Goal: Navigation & Orientation: Find specific page/section

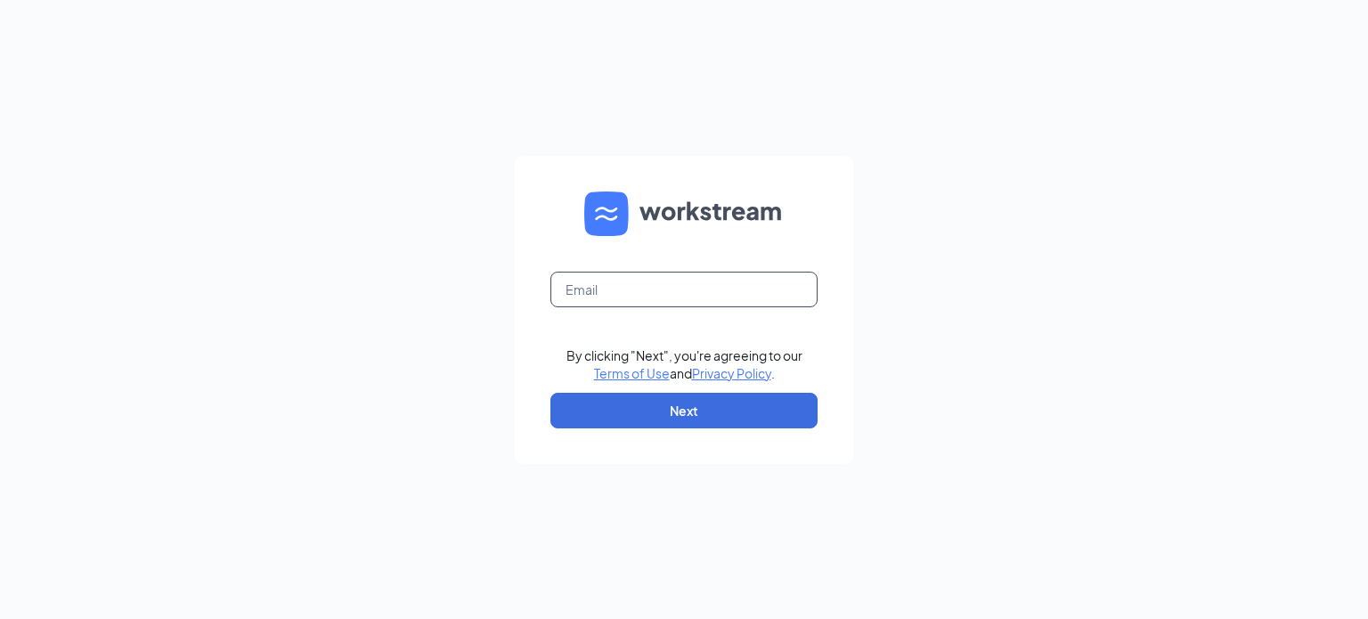
click at [677, 281] on input "text" at bounding box center [684, 290] width 267 height 36
click at [677, 278] on input "text" at bounding box center [684, 290] width 267 height 36
type input "smoothiekingmargate@gmail.com"
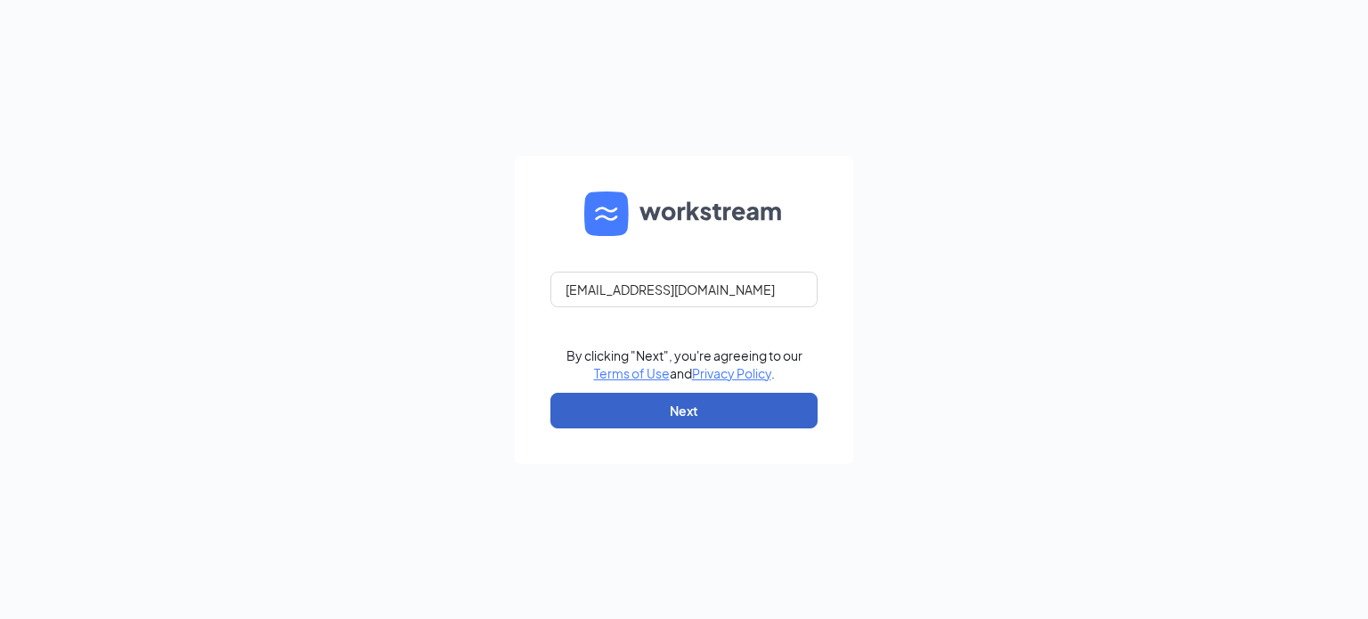
click at [677, 402] on button "Next" at bounding box center [684, 411] width 267 height 36
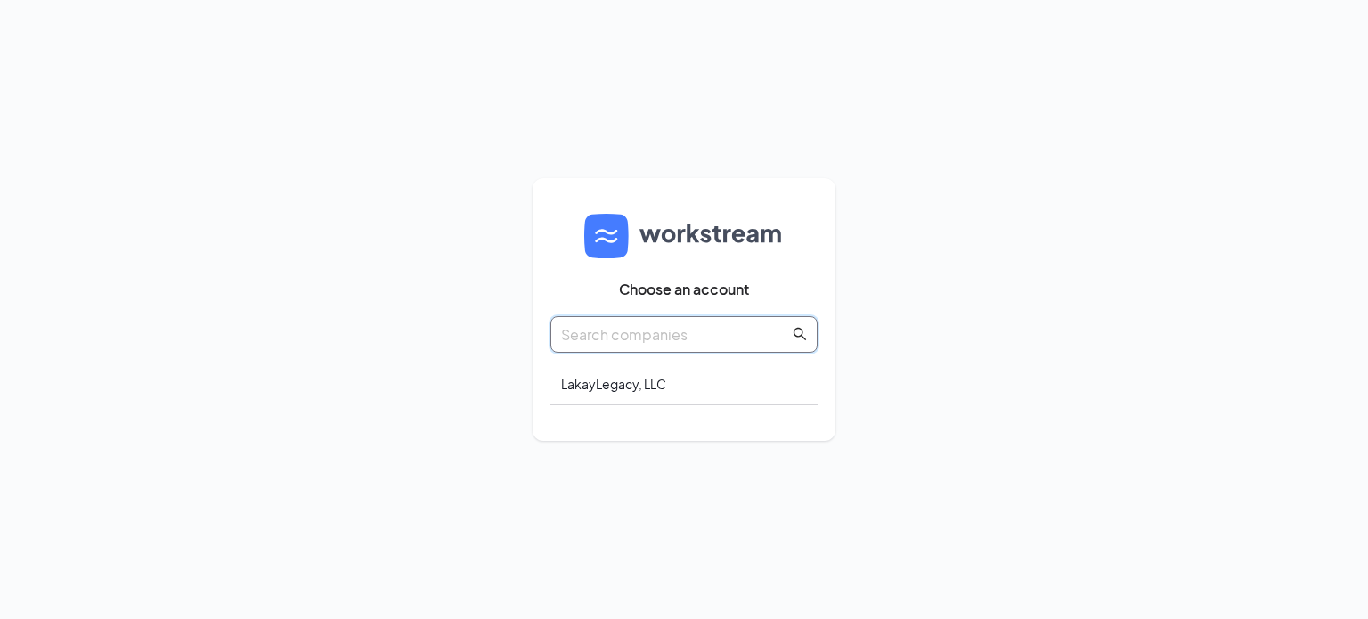
click at [616, 326] on input "text" at bounding box center [675, 334] width 228 height 22
click at [635, 395] on div "LakayLegacy, LLC" at bounding box center [684, 384] width 267 height 42
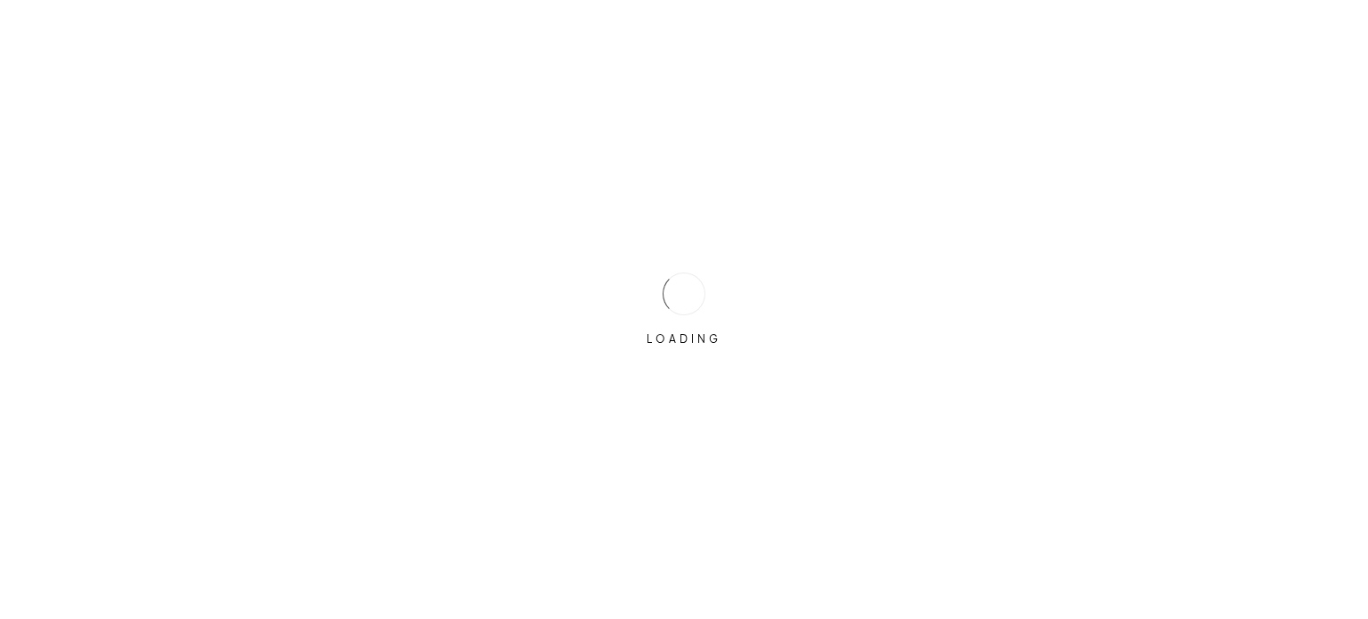
click at [635, 389] on div "LOADING" at bounding box center [684, 309] width 1368 height 619
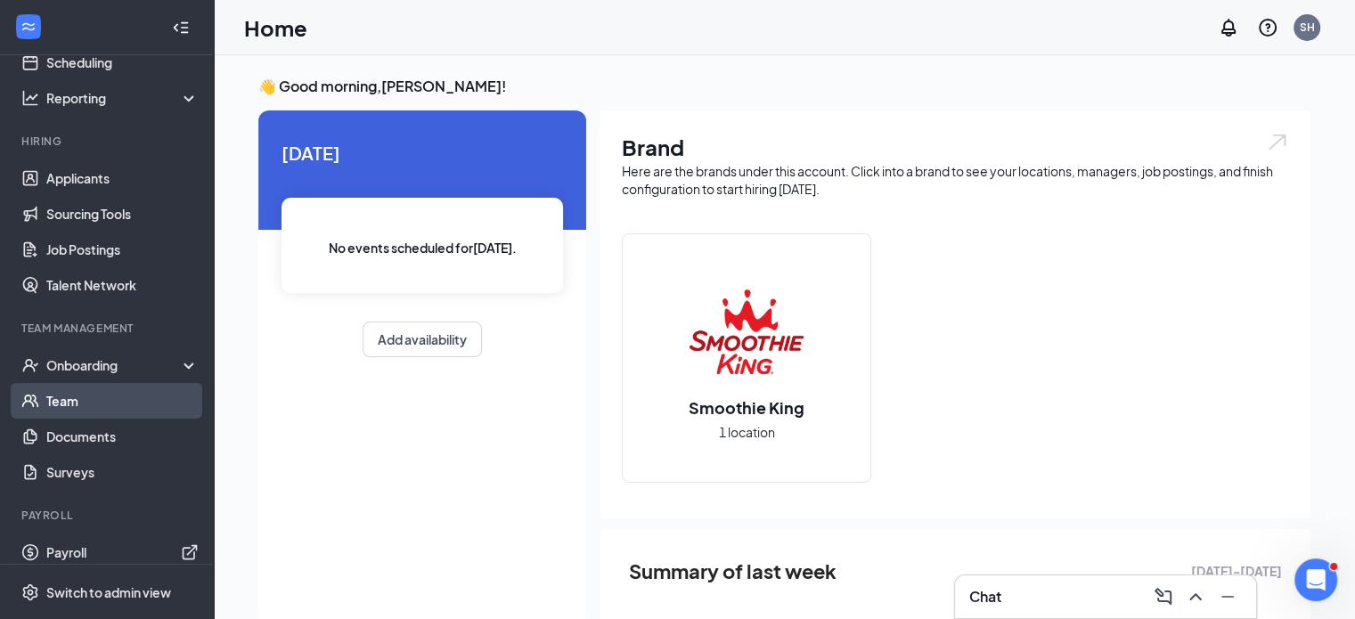
scroll to position [113, 0]
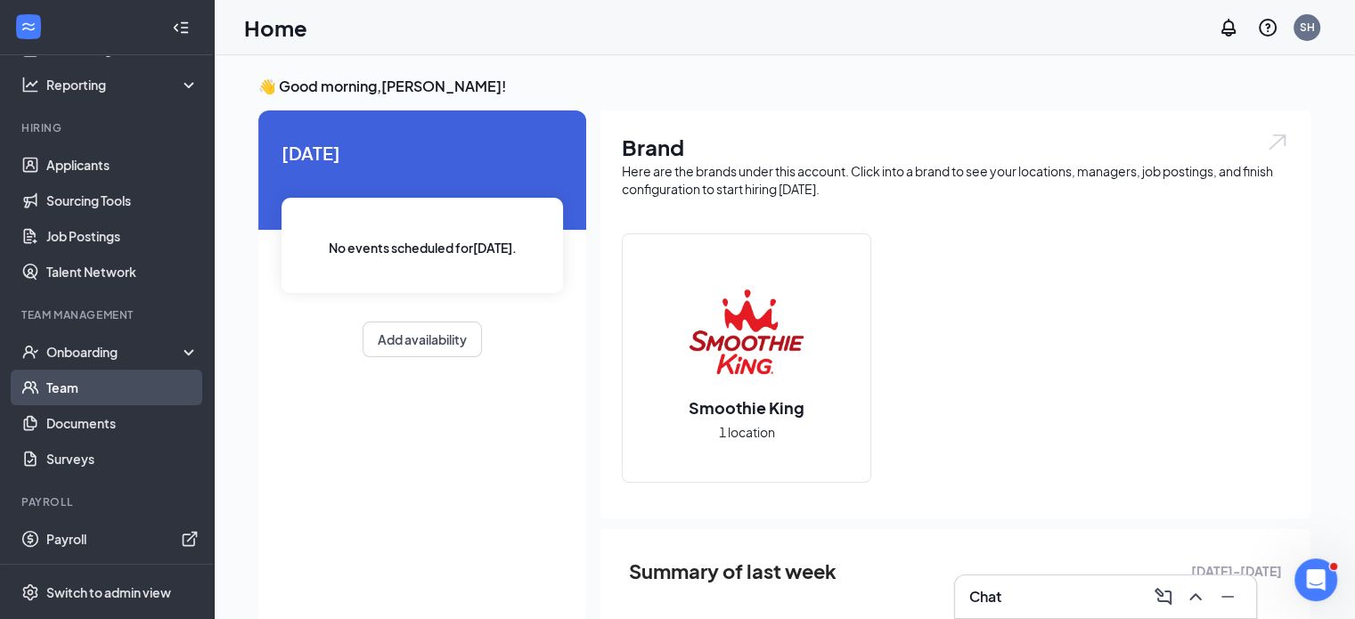
click at [112, 394] on link "Team" at bounding box center [122, 388] width 152 height 36
